Goal: Task Accomplishment & Management: Complete application form

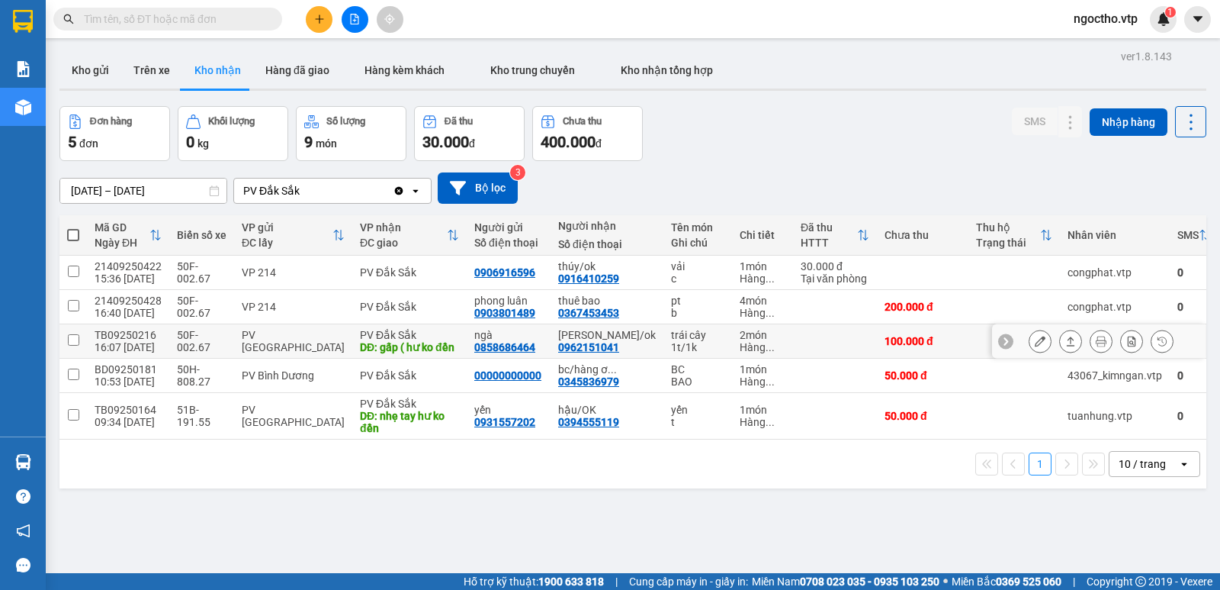
click at [671, 353] on div "1t/1k" at bounding box center [697, 347] width 53 height 12
checkbox input "true"
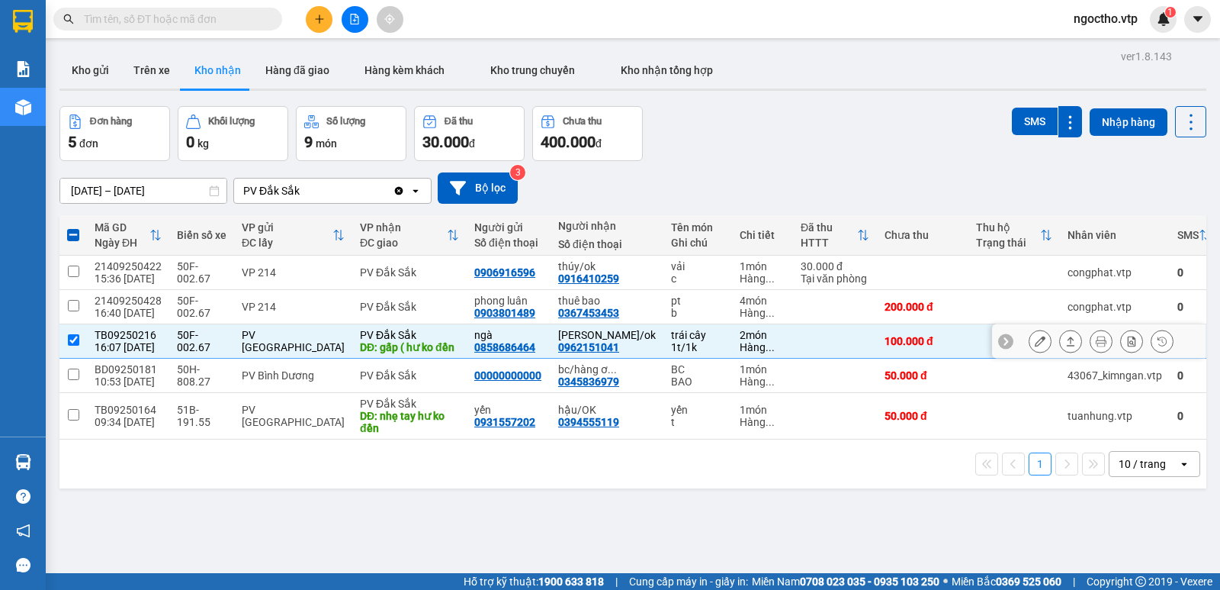
click at [1040, 348] on div at bounding box center [1101, 340] width 145 height 23
click at [1035, 346] on icon at bounding box center [1040, 341] width 11 height 11
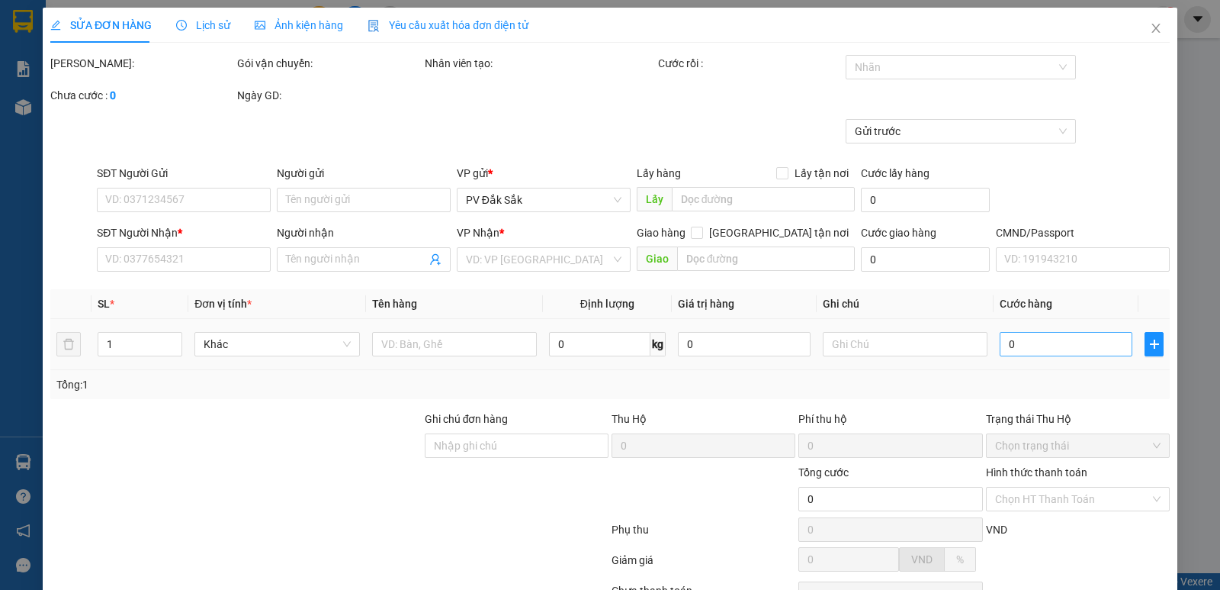
type input "5.000"
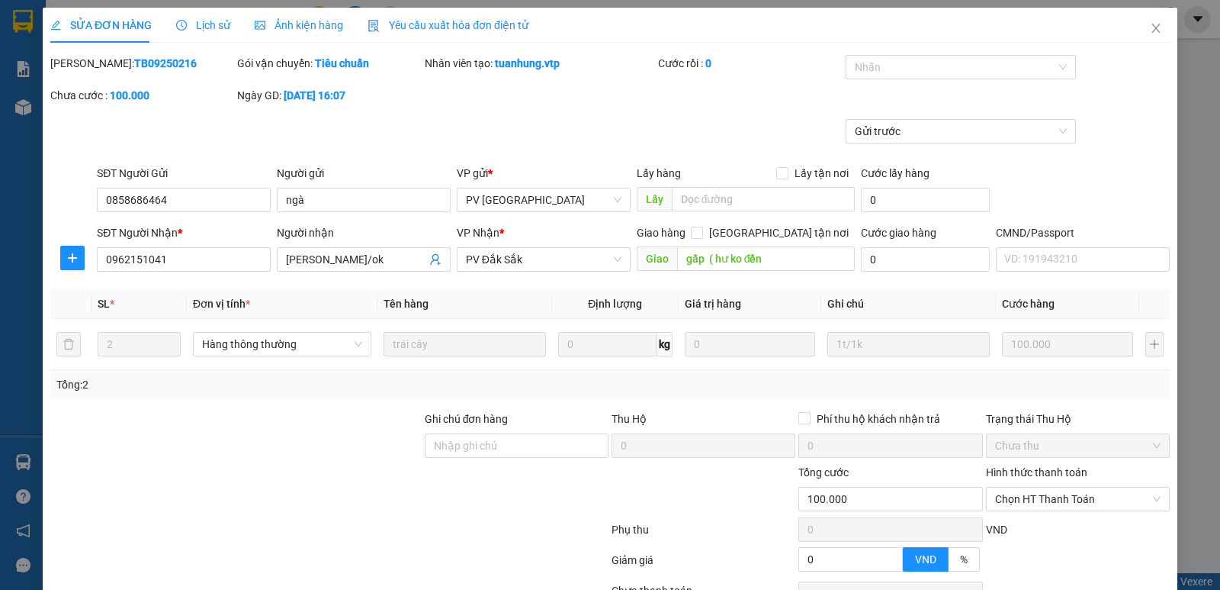
type input "0858686464"
type input "ngà"
type input "0962151041"
type input "[PERSON_NAME]/ok"
type input "gấp ( hư ko đền"
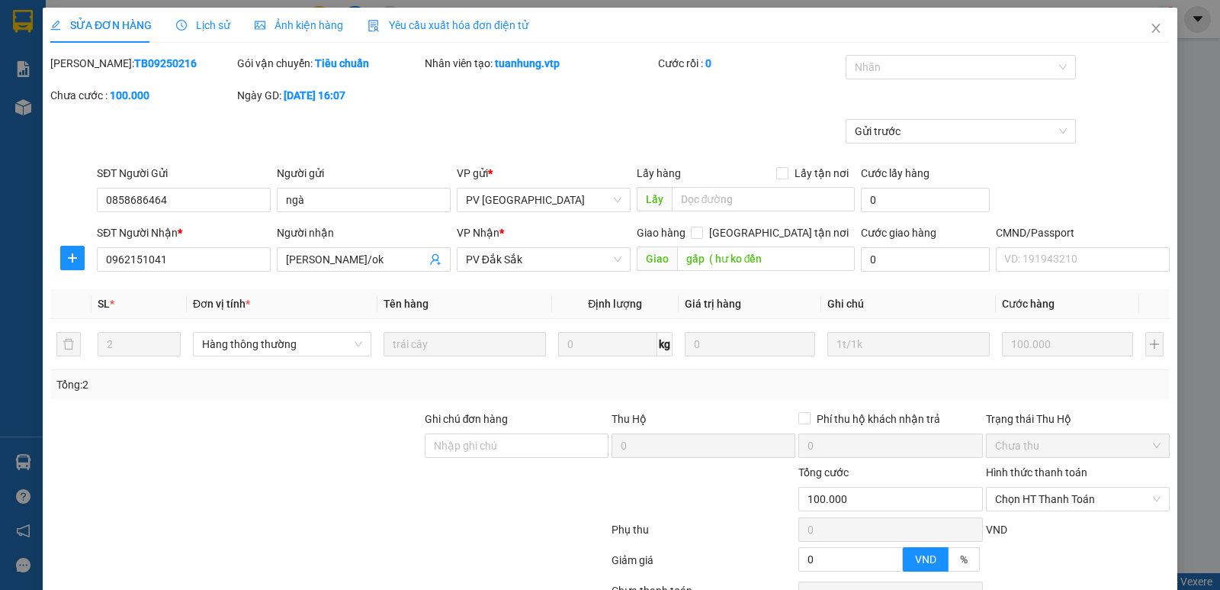
type input "100.000"
click at [1044, 494] on span "Chọn HT Thanh Toán" at bounding box center [1077, 498] width 165 height 23
click at [1014, 370] on div "Tại văn phòng" at bounding box center [1068, 370] width 164 height 17
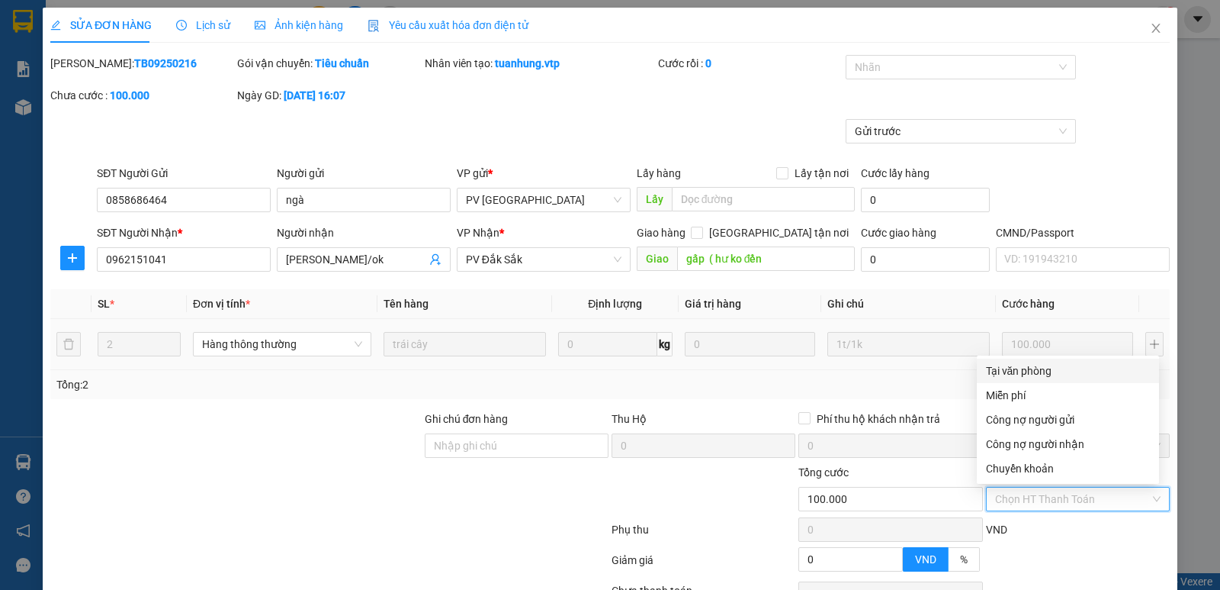
type input "0"
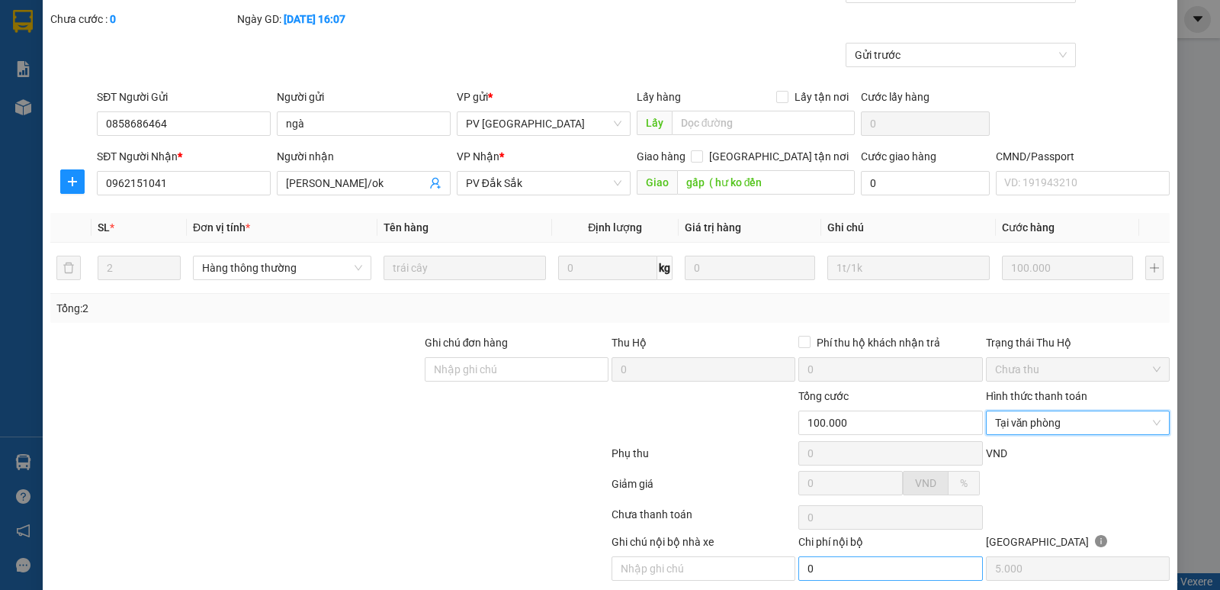
scroll to position [133, 0]
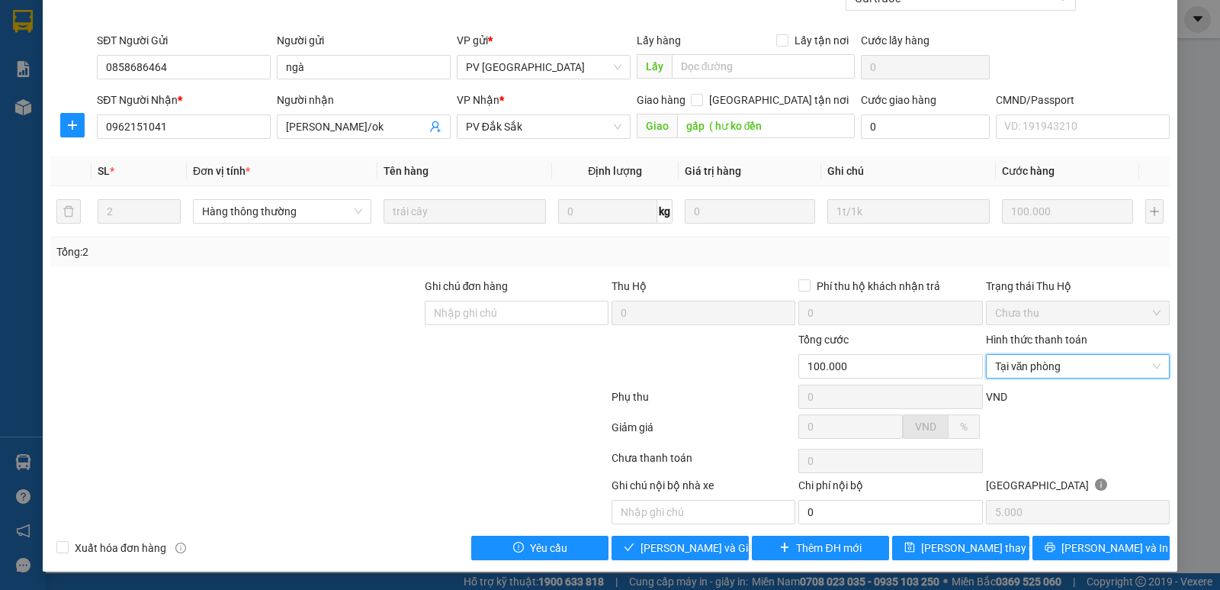
click at [703, 534] on div "Total Paid Fee 0 Total UnPaid Fee 100.000 Cash Collection Total Fee Mã ĐH: TB09…" at bounding box center [610, 241] width 1120 height 638
click at [693, 547] on span "[PERSON_NAME] và Giao hàng" at bounding box center [714, 547] width 146 height 17
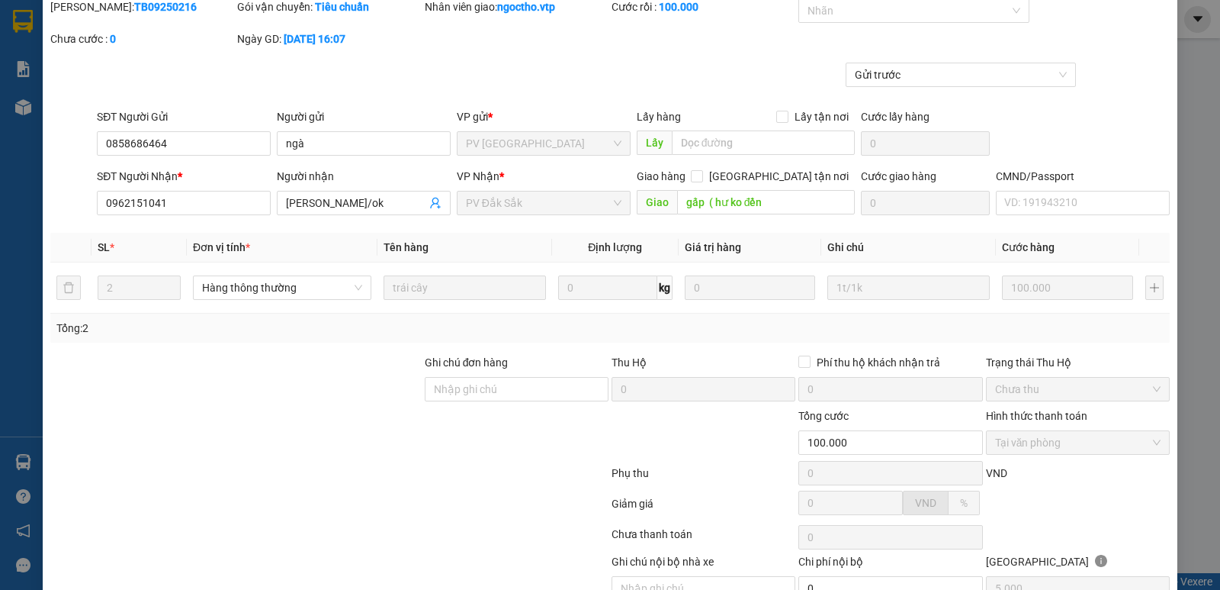
scroll to position [0, 0]
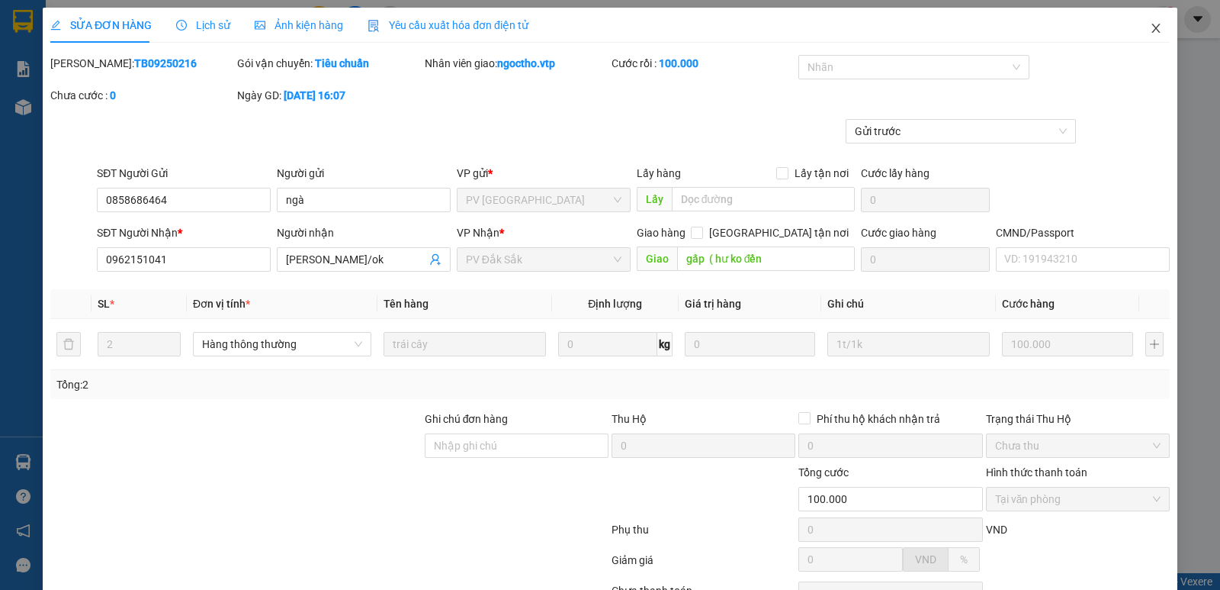
click at [1142, 36] on span "Close" at bounding box center [1156, 29] width 43 height 43
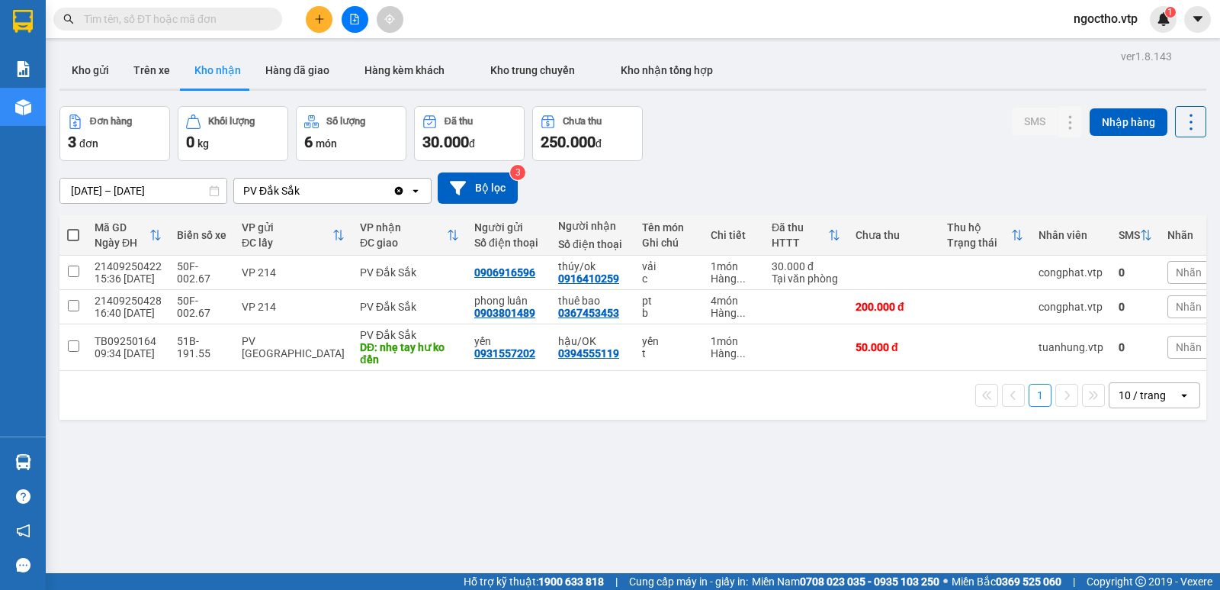
click at [124, 24] on input "text" at bounding box center [174, 19] width 180 height 17
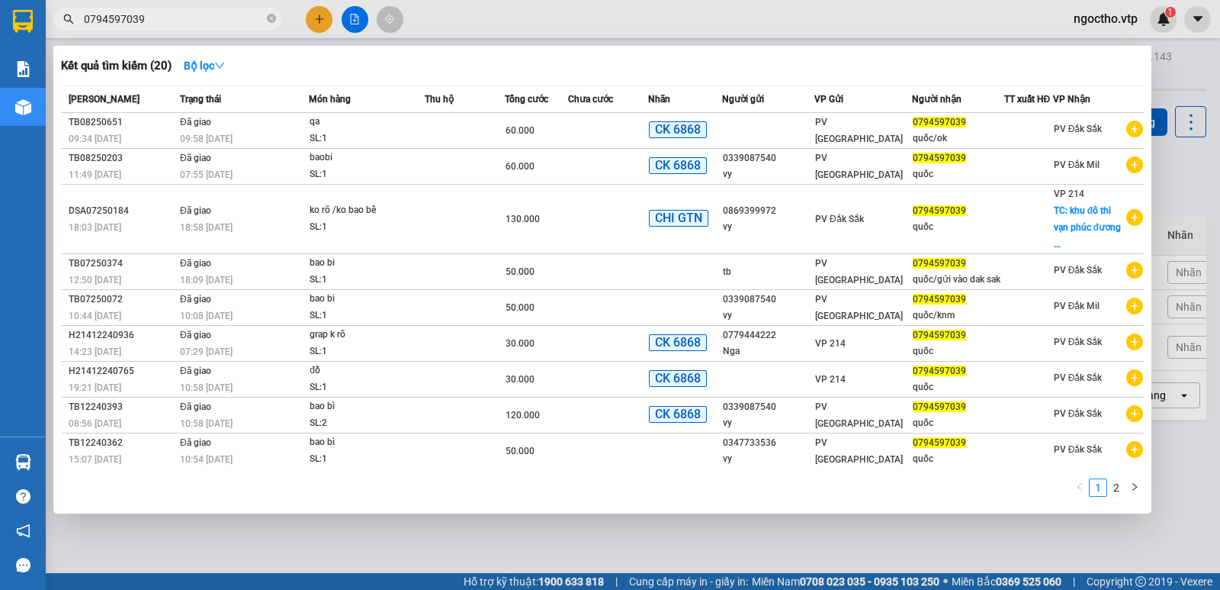
type input "0794597039"
click at [310, 537] on div at bounding box center [610, 295] width 1220 height 590
